Goal: Transaction & Acquisition: Purchase product/service

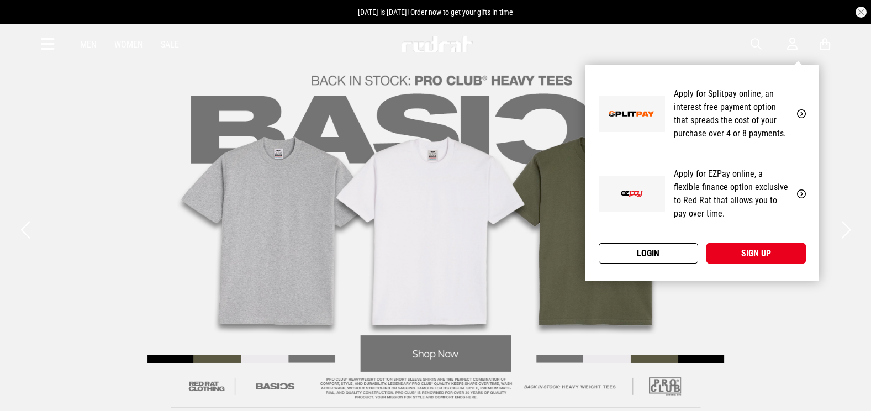
click at [669, 248] on link "Login" at bounding box center [648, 253] width 99 height 20
click at [647, 249] on link "Login" at bounding box center [648, 253] width 99 height 20
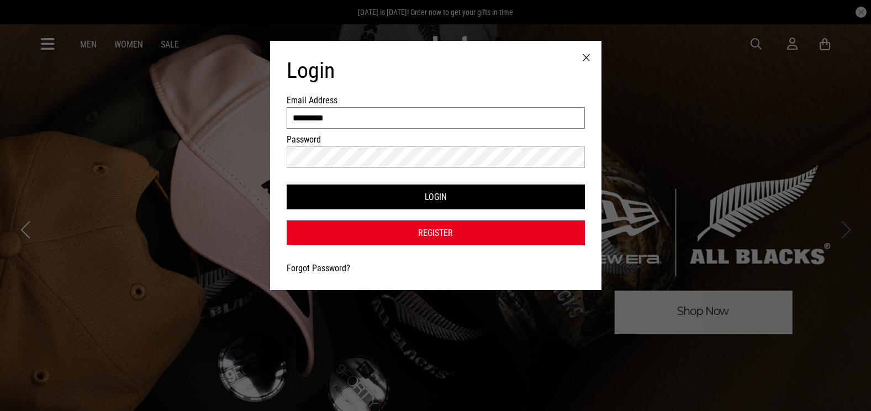
click at [326, 124] on input "*********" at bounding box center [436, 118] width 298 height 22
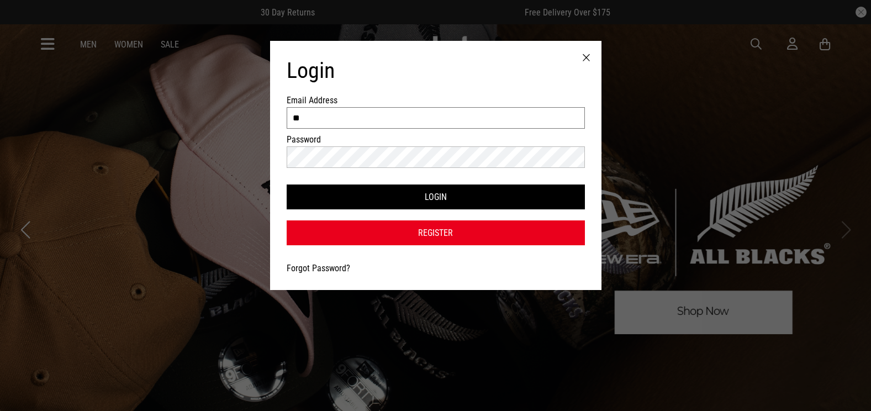
type input "*"
type input "**********"
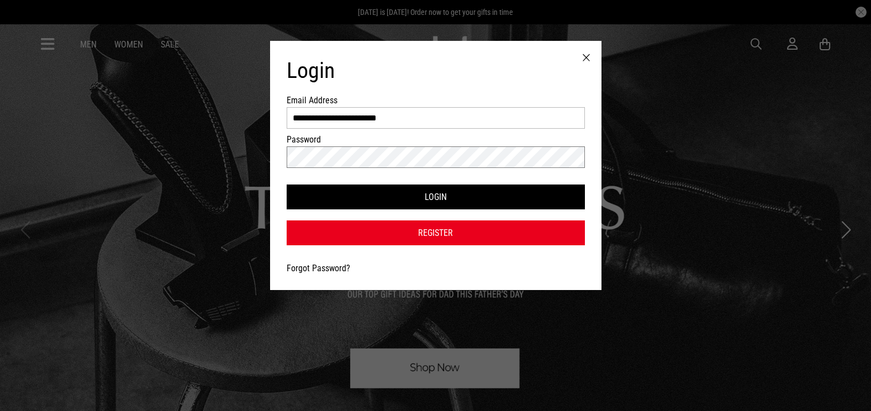
click at [287, 184] on button "Login" at bounding box center [436, 196] width 298 height 25
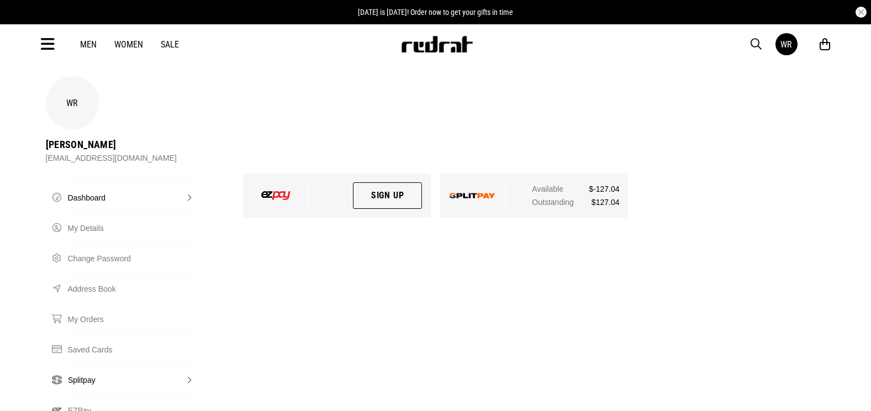
click at [98, 365] on link "Splitpay" at bounding box center [132, 380] width 128 height 30
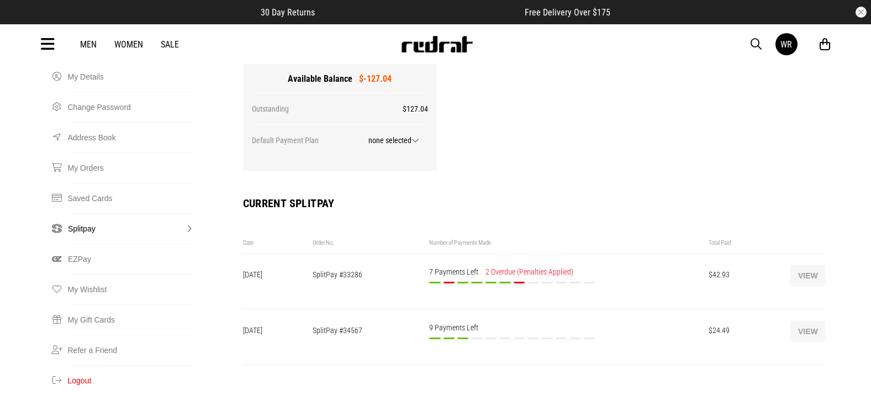
scroll to position [153, 0]
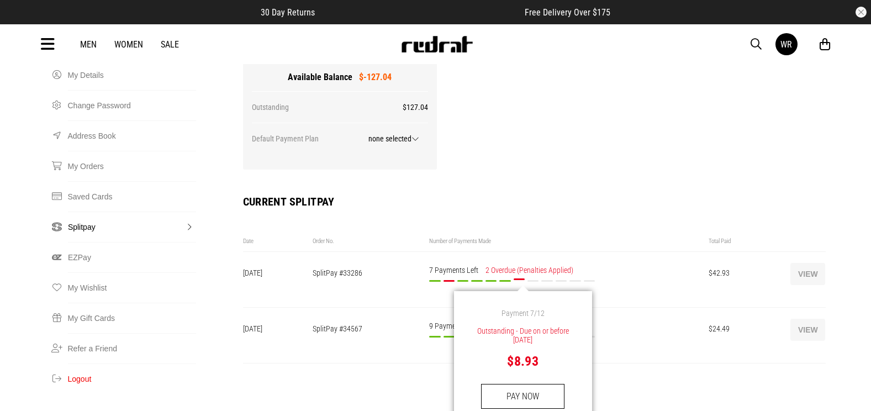
click at [511, 384] on button "PAY NOW" at bounding box center [522, 396] width 83 height 25
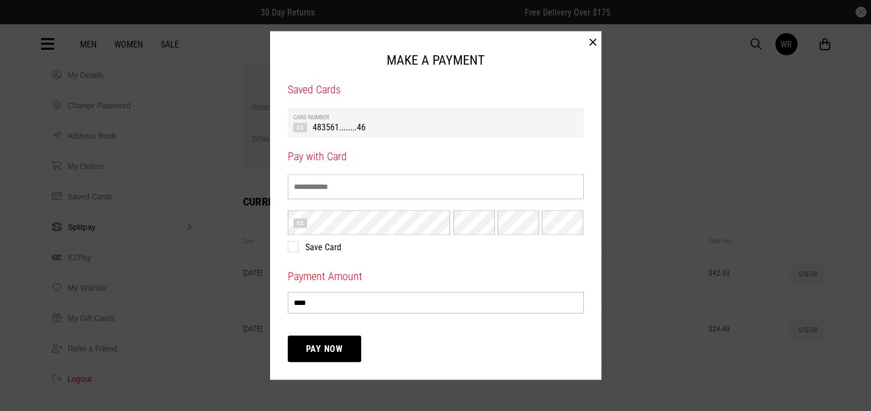
click at [378, 131] on td "483561........46" at bounding box center [435, 126] width 285 height 12
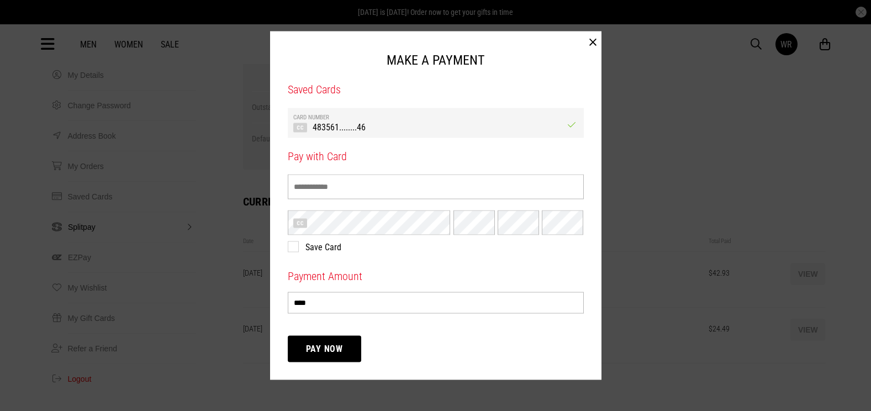
click at [339, 344] on button "Pay Now" at bounding box center [325, 348] width 74 height 27
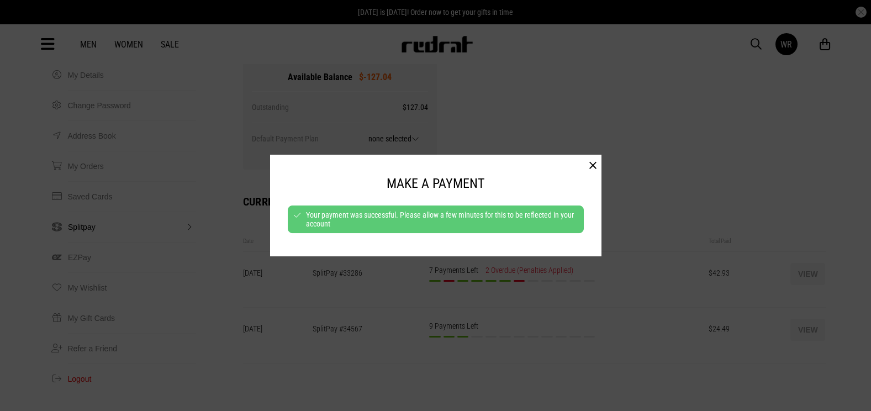
click at [592, 170] on button "button" at bounding box center [592, 166] width 17 height 22
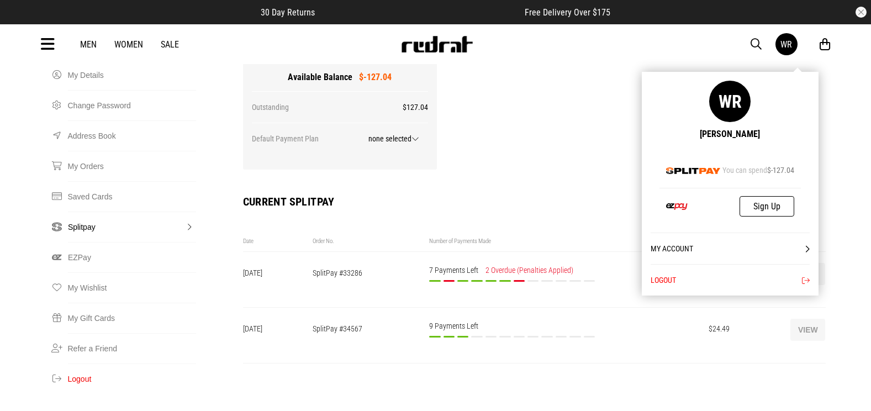
click at [751, 278] on button "Logout" at bounding box center [730, 279] width 159 height 31
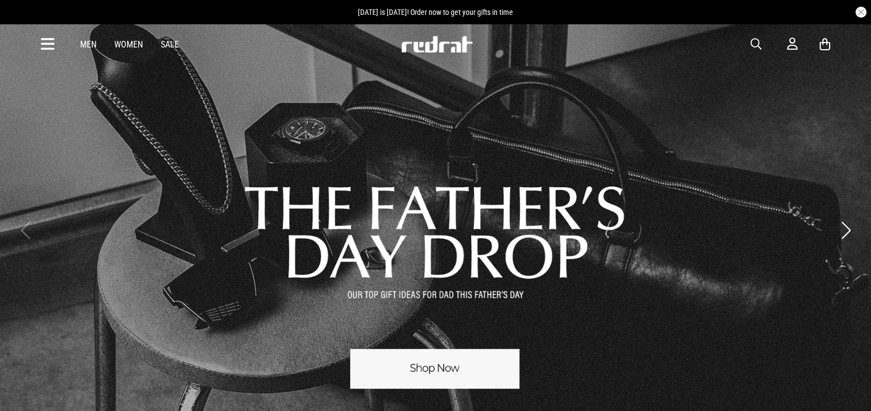
click at [49, 44] on icon at bounding box center [48, 44] width 14 height 18
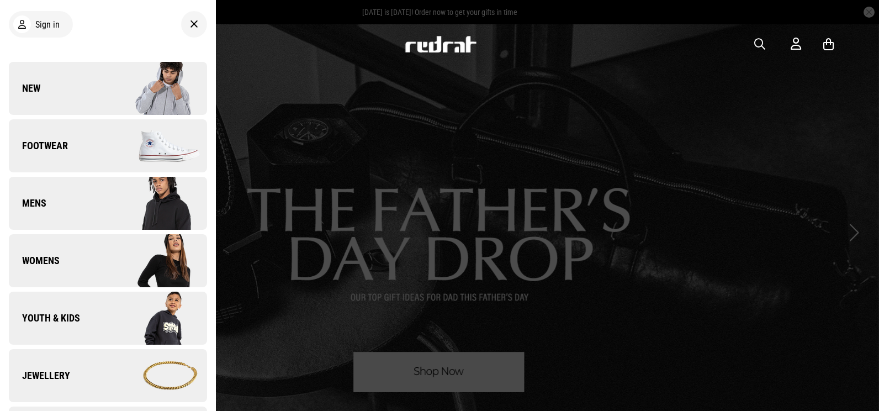
click at [85, 80] on link "New" at bounding box center [108, 88] width 198 height 53
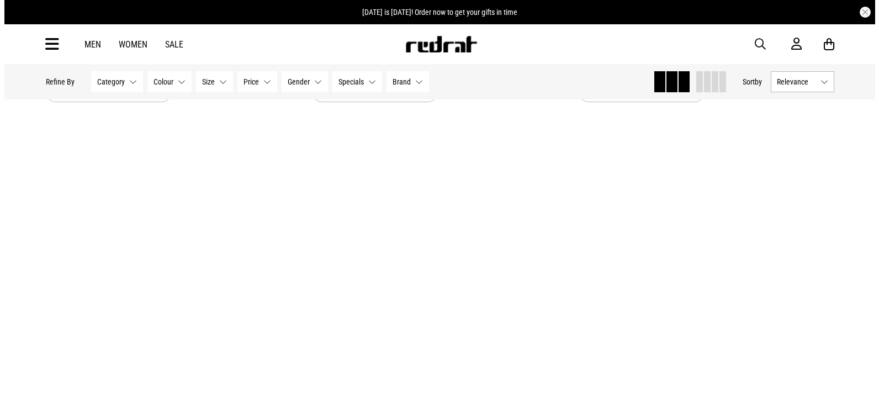
scroll to position [3240, 0]
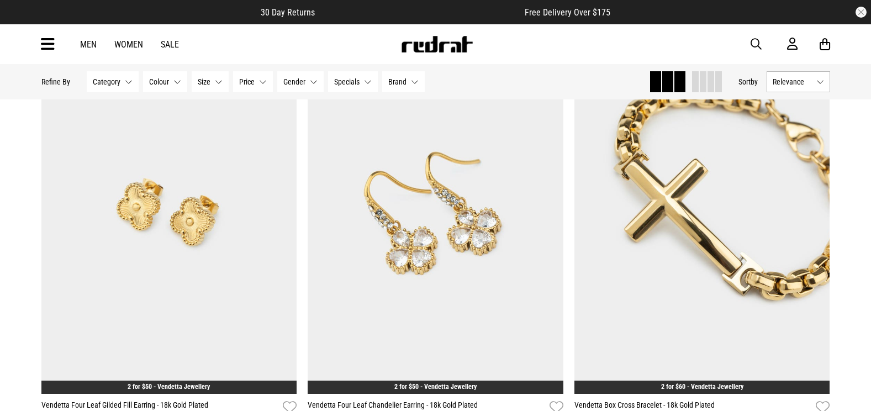
click at [48, 39] on icon at bounding box center [48, 44] width 14 height 18
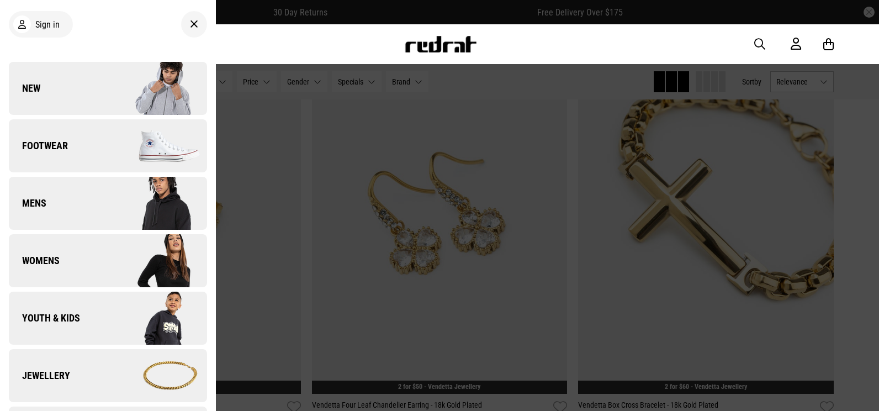
click at [118, 370] on img at bounding box center [157, 375] width 99 height 55
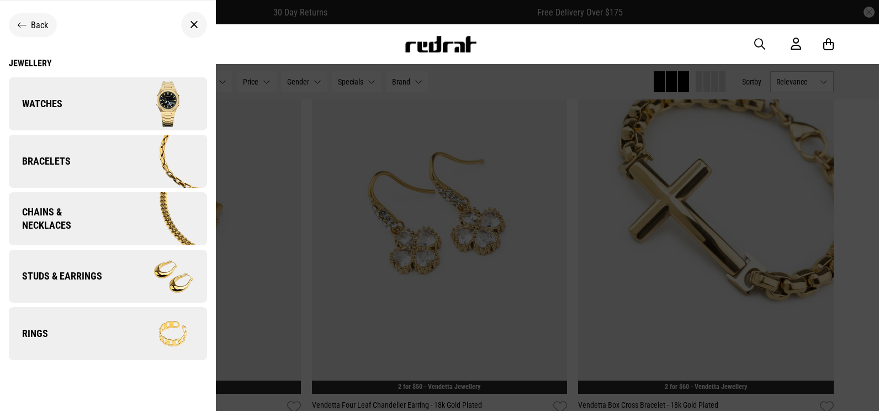
click at [86, 204] on link "Chains & Necklaces" at bounding box center [108, 218] width 198 height 53
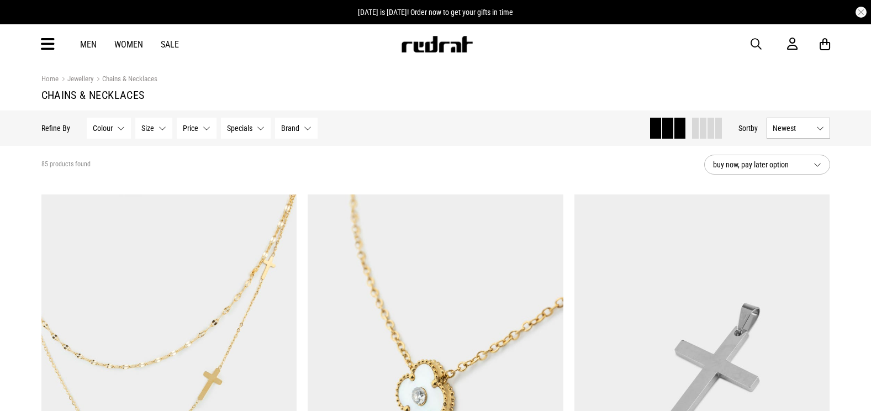
click at [192, 129] on span "Price" at bounding box center [190, 128] width 15 height 9
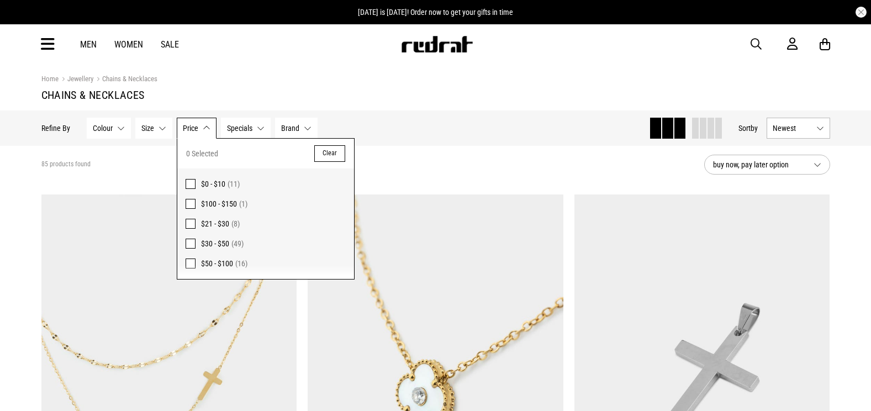
click at [192, 129] on span "Price" at bounding box center [190, 128] width 15 height 9
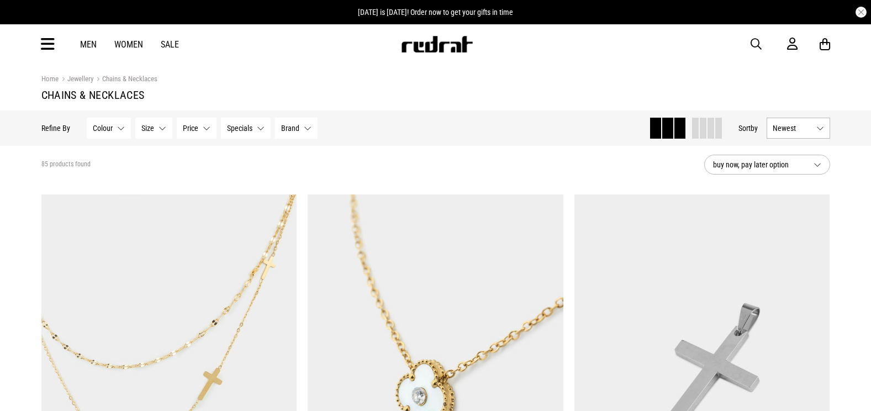
click at [201, 130] on button "Price None selected" at bounding box center [197, 128] width 40 height 21
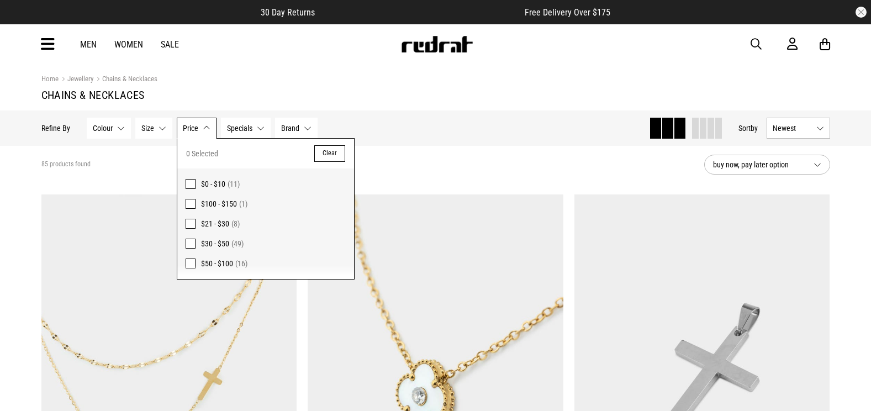
click at [188, 245] on span at bounding box center [191, 244] width 10 height 10
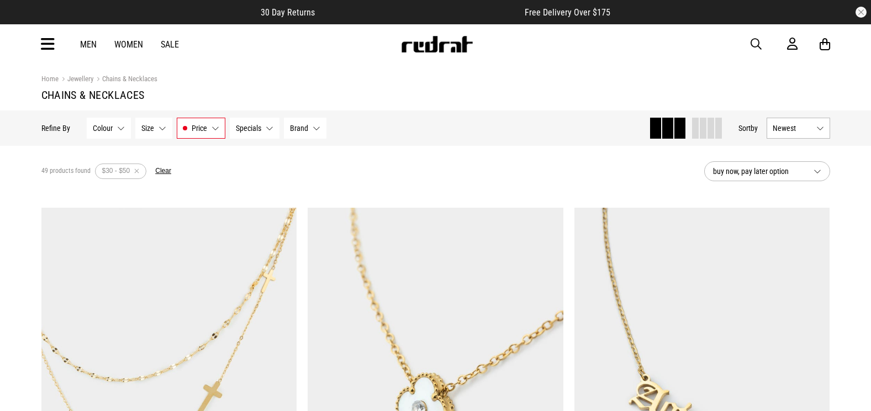
click at [109, 132] on span "Colour" at bounding box center [103, 128] width 20 height 9
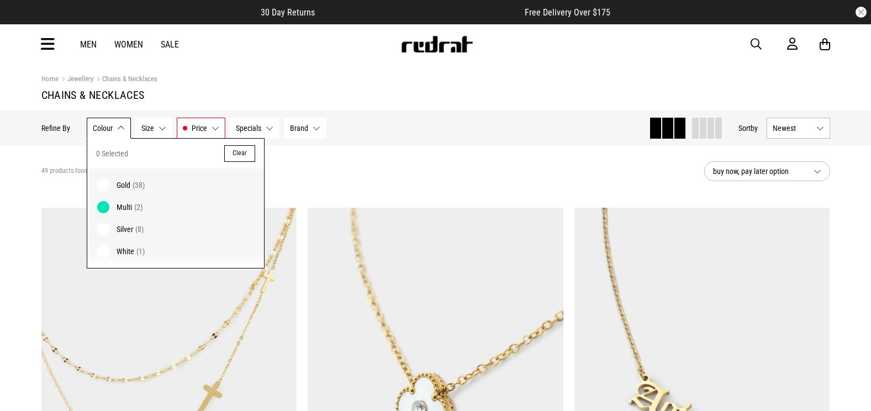
click at [131, 178] on span "Gold (38)" at bounding box center [186, 184] width 139 height 13
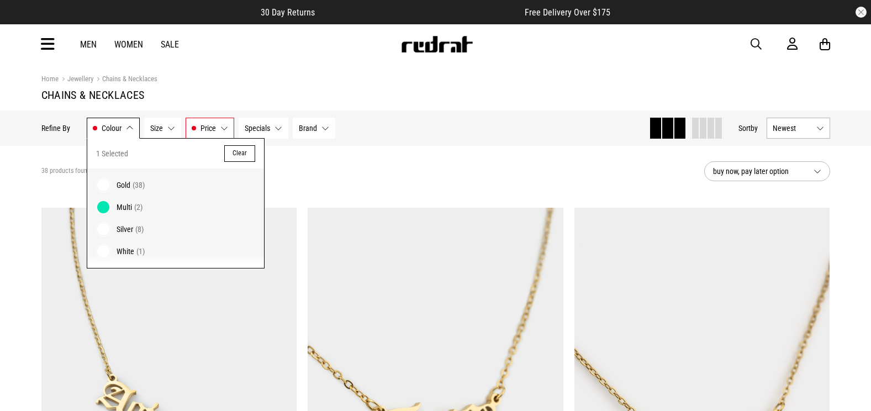
click at [196, 91] on h1 "Chains & Necklaces" at bounding box center [435, 94] width 789 height 13
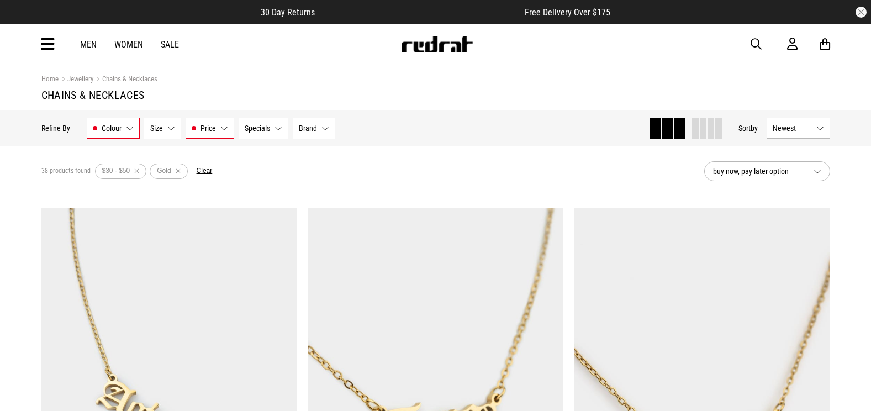
drag, startPoint x: 879, startPoint y: 43, endPoint x: 632, endPoint y: 57, distance: 246.7
click at [632, 57] on div "Men Women Sale Sign in New Back Footwear Back Mens Back Womens Back Youth & Kid…" at bounding box center [436, 44] width 806 height 40
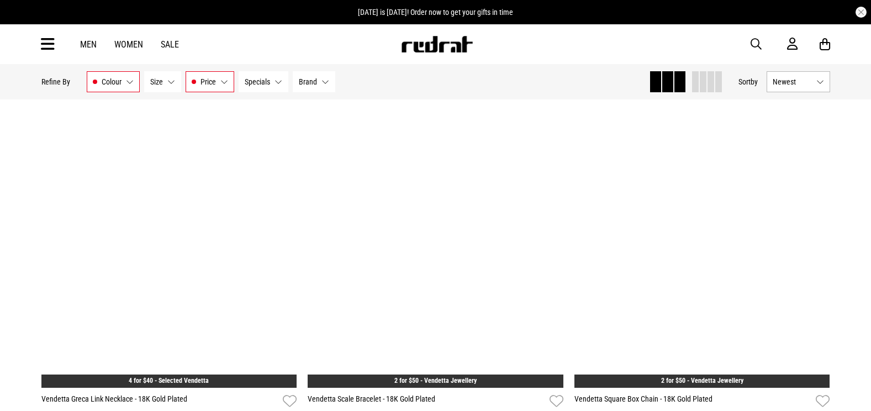
scroll to position [3265, 0]
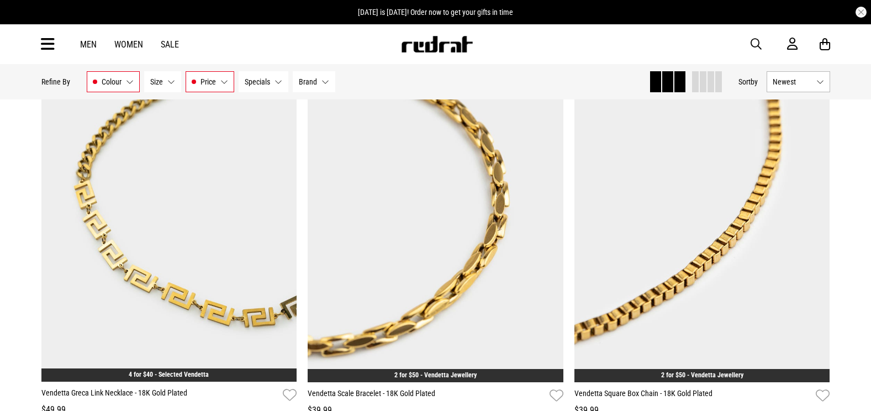
drag, startPoint x: 704, startPoint y: 244, endPoint x: 843, endPoint y: 306, distance: 152.6
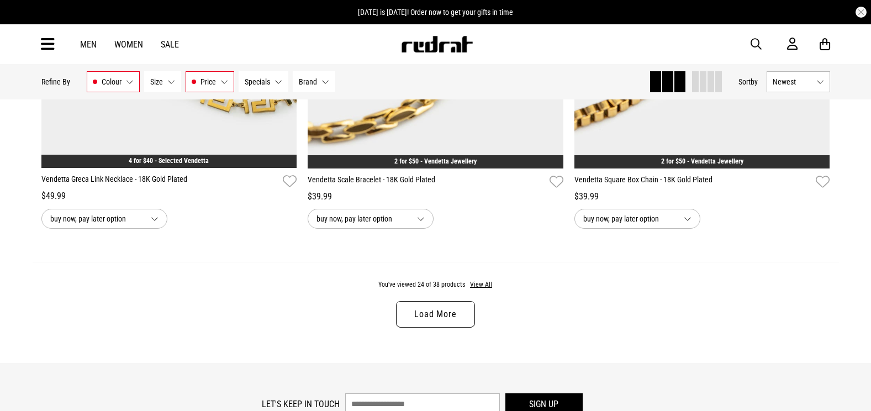
scroll to position [3526, 0]
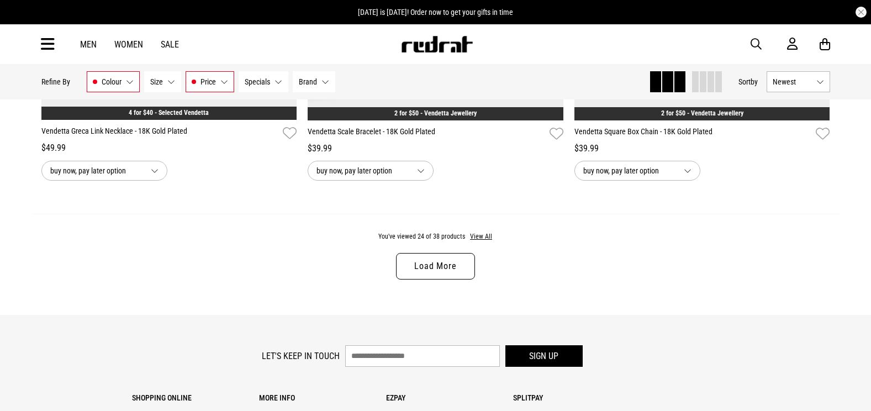
click at [424, 267] on link "Load More" at bounding box center [435, 266] width 78 height 27
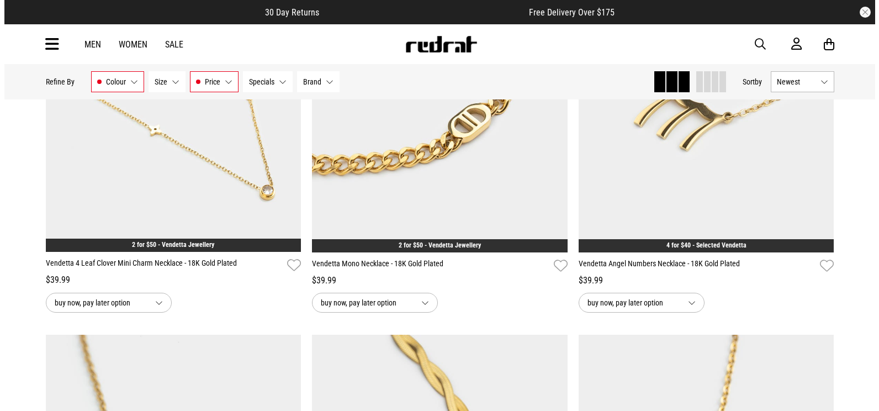
scroll to position [4314, 0]
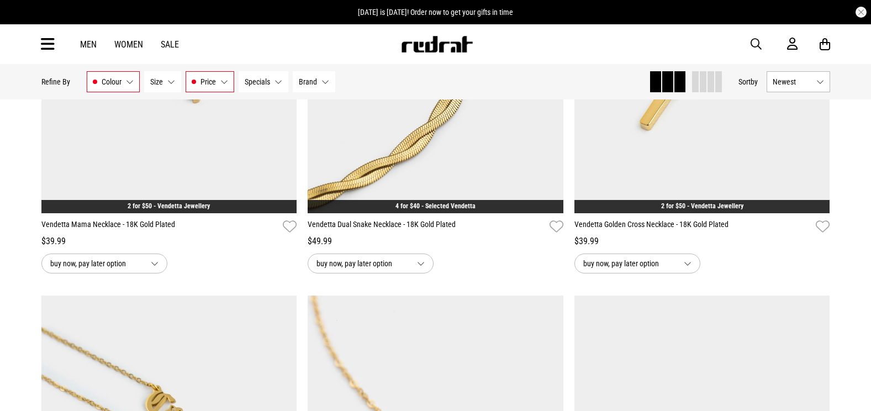
click at [746, 42] on div "Men Women Sale Sign in New Back Footwear Back Mens Back Womens Back Youth & Kid…" at bounding box center [436, 44] width 806 height 40
click at [757, 41] on span "button" at bounding box center [756, 44] width 11 height 13
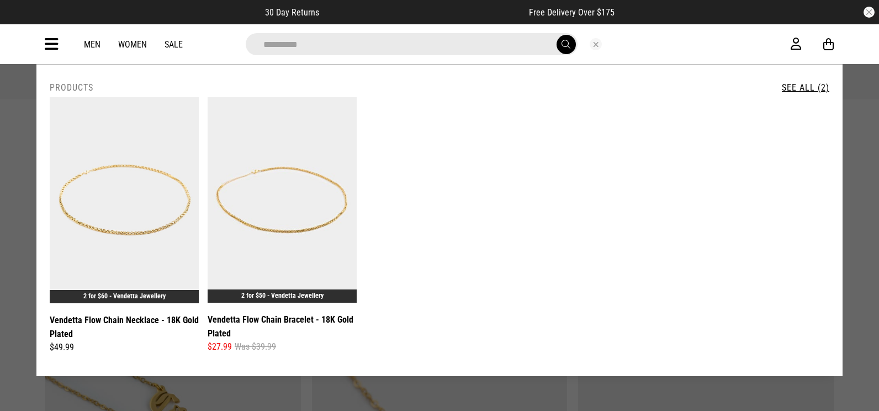
type input "**********"
click at [257, 325] on link "Vendetta Flow Chain Bracelet - 18K Gold Plated" at bounding box center [282, 327] width 149 height 28
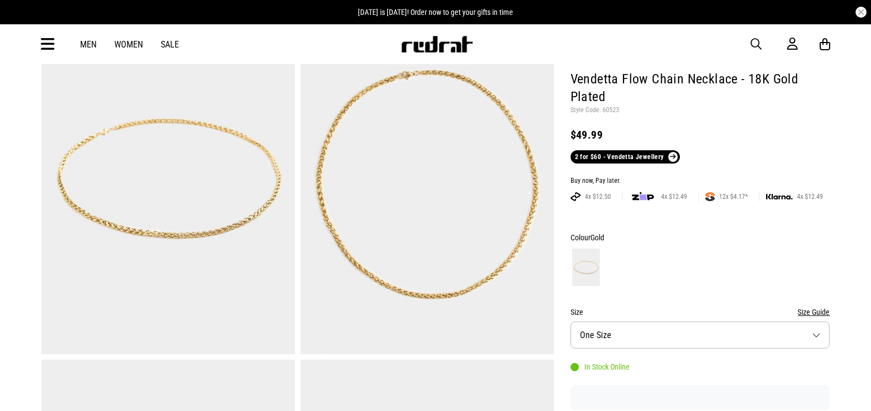
scroll to position [46, 0]
